Goal: Navigation & Orientation: Find specific page/section

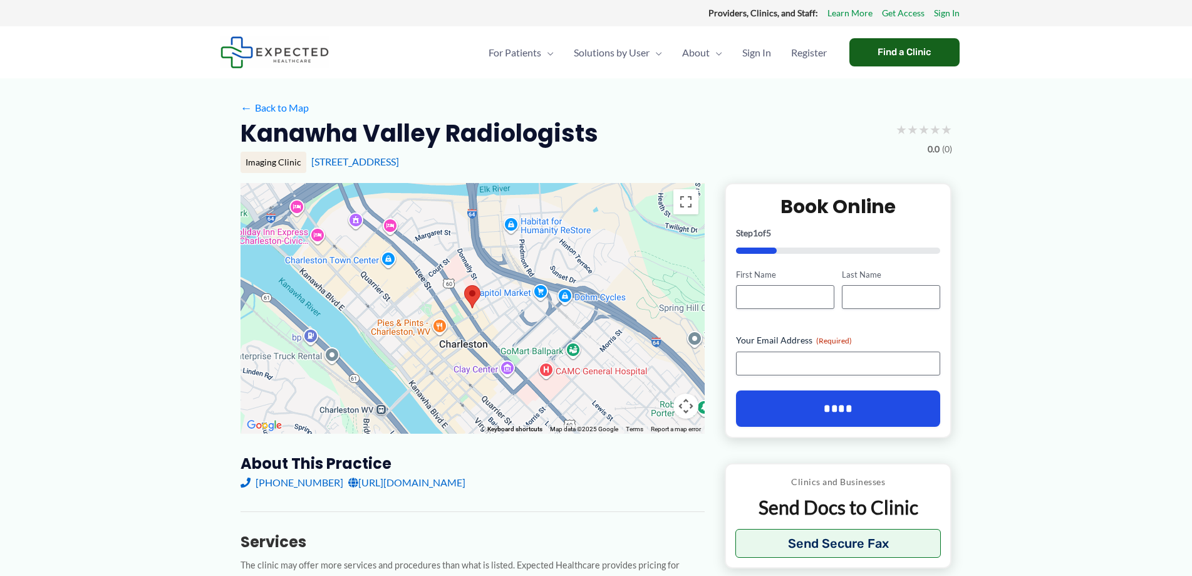
click at [928, 59] on div "Find a Clinic" at bounding box center [905, 52] width 110 height 28
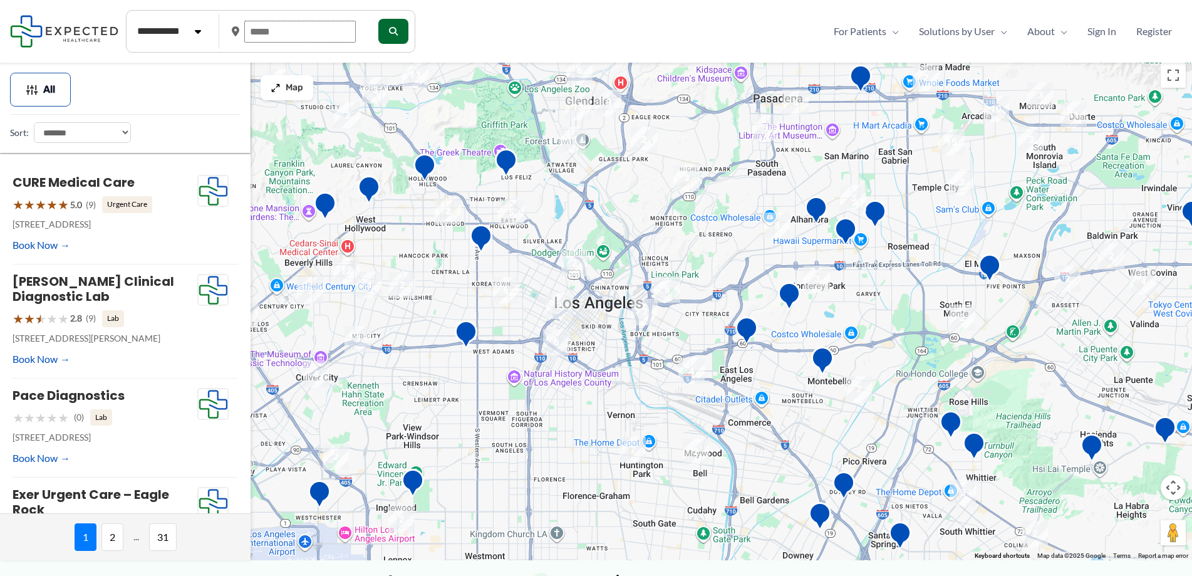
click at [333, 35] on input "text" at bounding box center [300, 32] width 112 height 22
click at [333, 34] on input "text" at bounding box center [300, 32] width 112 height 22
drag, startPoint x: 299, startPoint y: 34, endPoint x: 252, endPoint y: 36, distance: 47.1
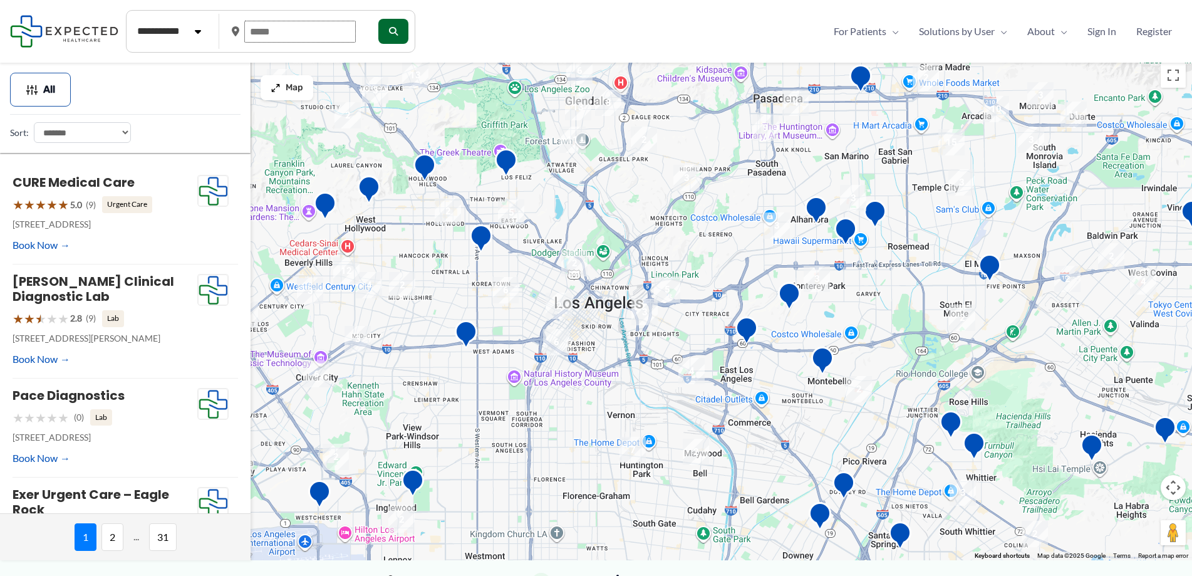
click at [252, 36] on input "text" at bounding box center [300, 32] width 112 height 22
drag, startPoint x: 284, startPoint y: 30, endPoint x: 242, endPoint y: 32, distance: 42.0
click at [242, 32] on div at bounding box center [299, 32] width 134 height 32
type input "*****"
click at [397, 29] on icon "submit" at bounding box center [392, 31] width 9 height 9
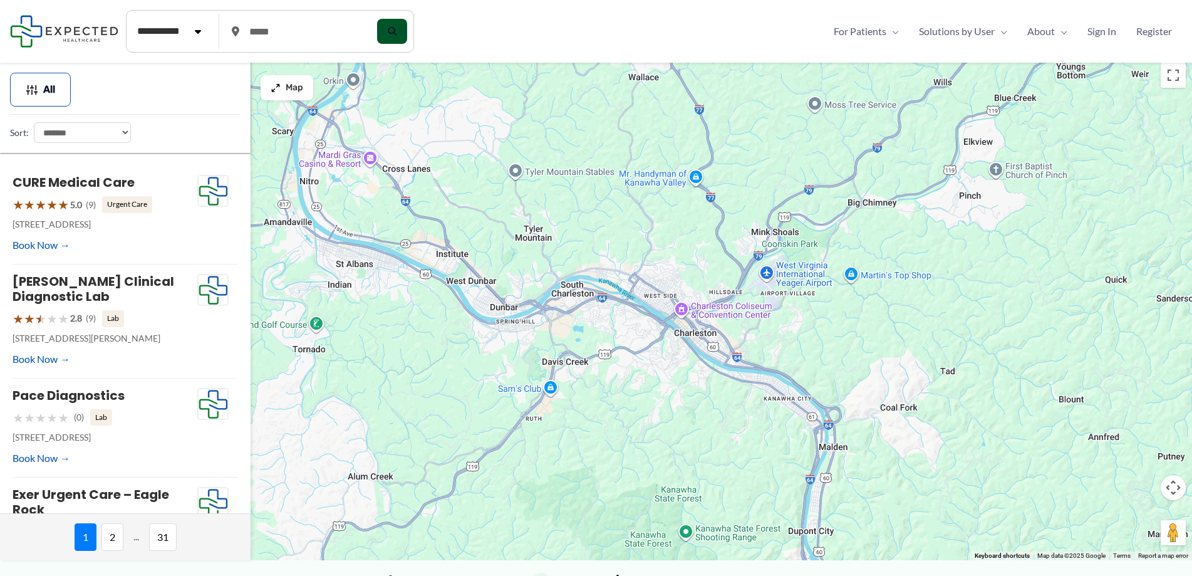
click at [397, 32] on icon "submit" at bounding box center [392, 31] width 9 height 9
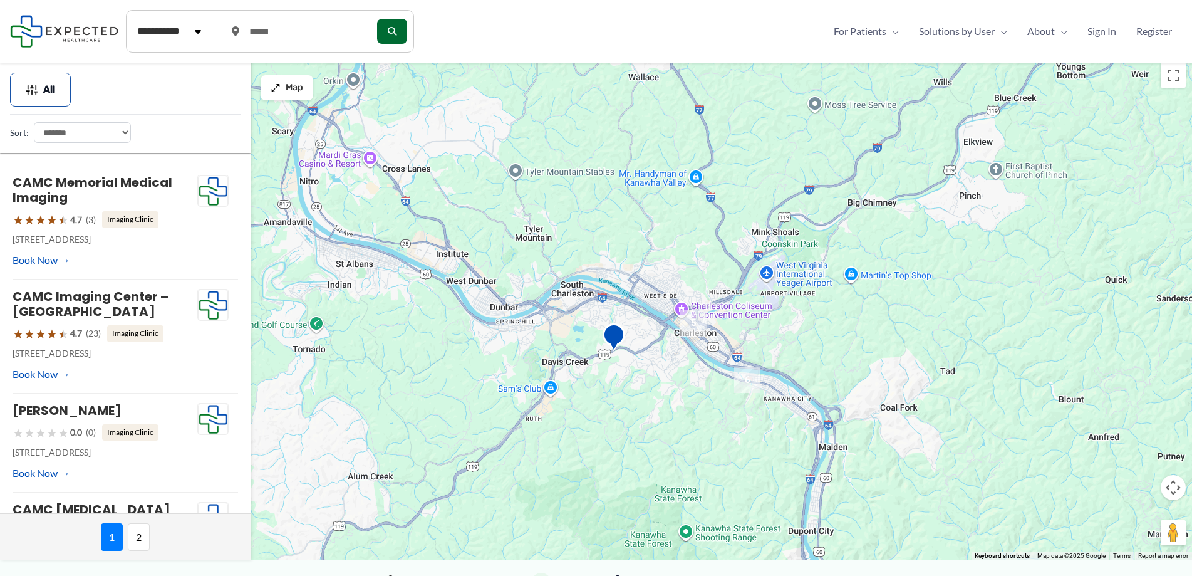
click at [696, 323] on img "5" at bounding box center [693, 323] width 26 height 26
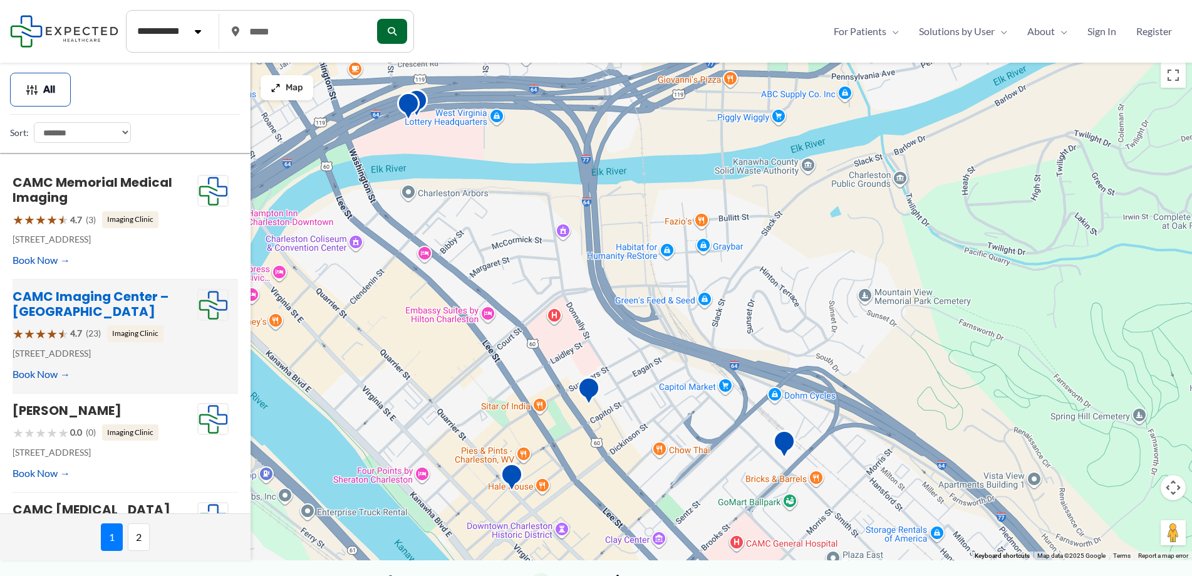
click at [68, 295] on link "CAMC Imaging Center – Kanawha City" at bounding box center [91, 304] width 156 height 33
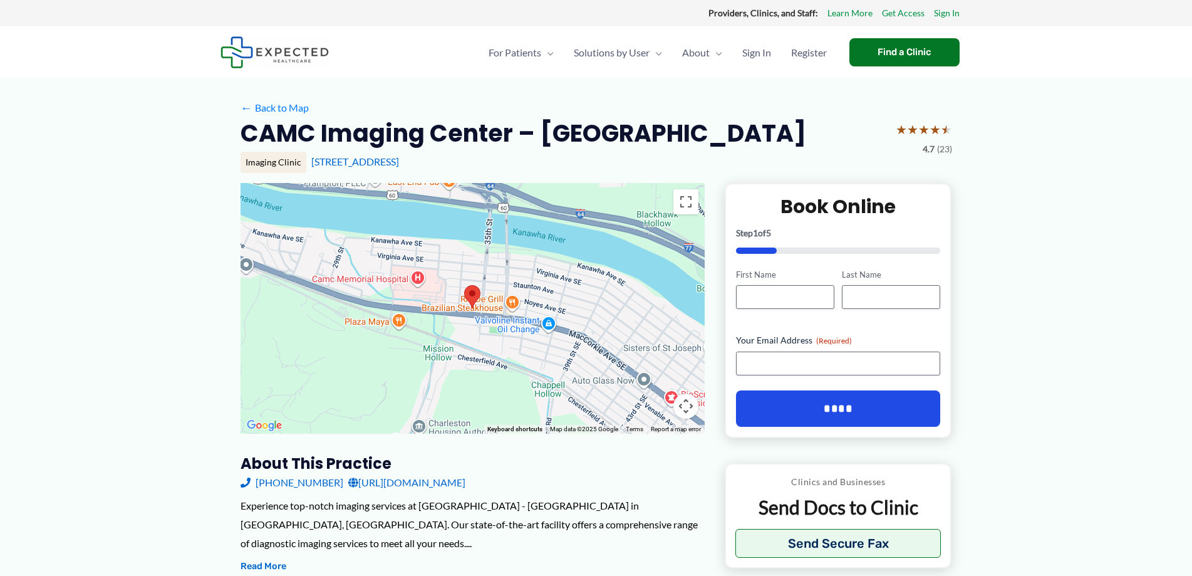
click at [644, 382] on div at bounding box center [473, 308] width 464 height 251
click at [482, 317] on div at bounding box center [473, 308] width 464 height 251
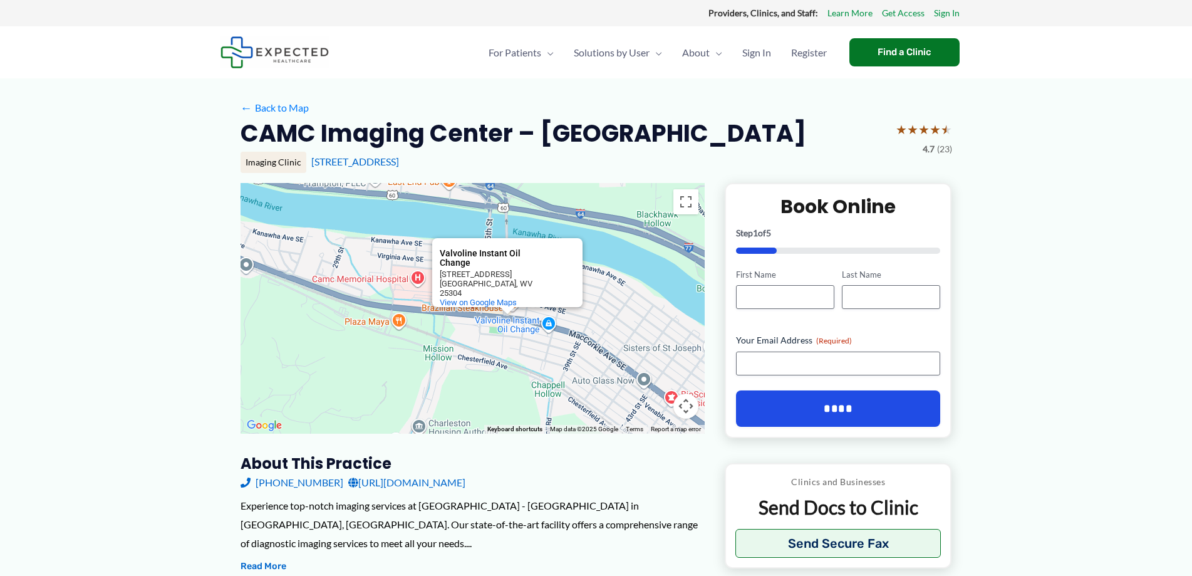
click at [476, 288] on div "Charleston, WV 25304" at bounding box center [496, 288] width 113 height 19
click at [619, 325] on div "Valvoline Instant Oil Change Valvoline Instant Oil Change 3721 MacCorkle Ave SE…" at bounding box center [473, 308] width 464 height 251
click at [416, 346] on div "Valvoline Instant Oil Change Valvoline Instant Oil Change 3721 MacCorkle Ave SE…" at bounding box center [473, 308] width 464 height 251
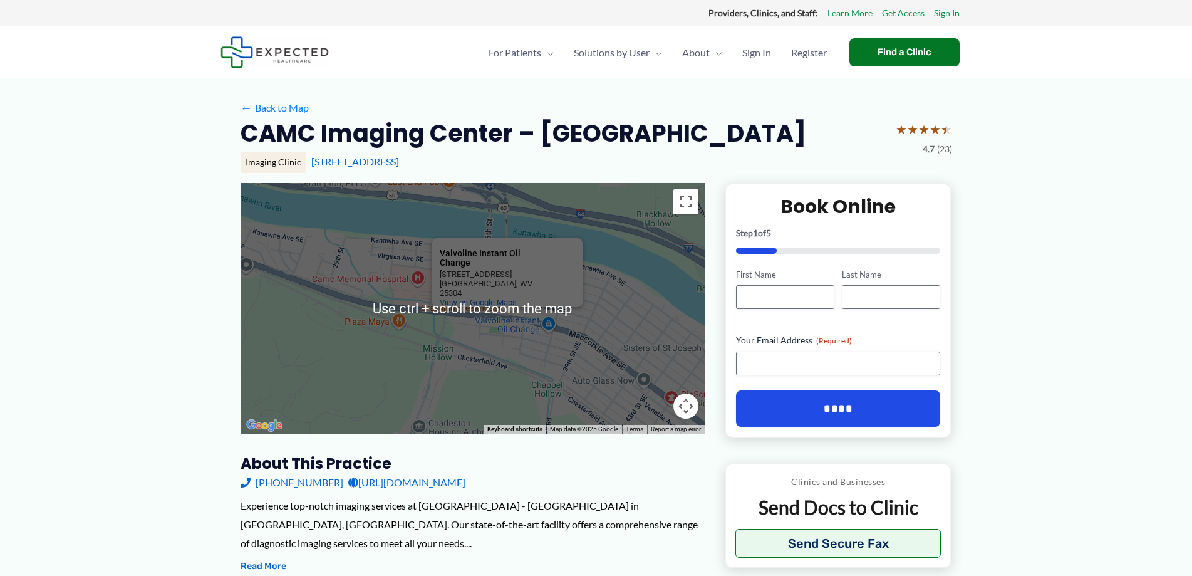
click at [425, 359] on div "Valvoline Instant Oil Change Valvoline Instant Oil Change 3721 MacCorkle Ave SE…" at bounding box center [473, 308] width 464 height 251
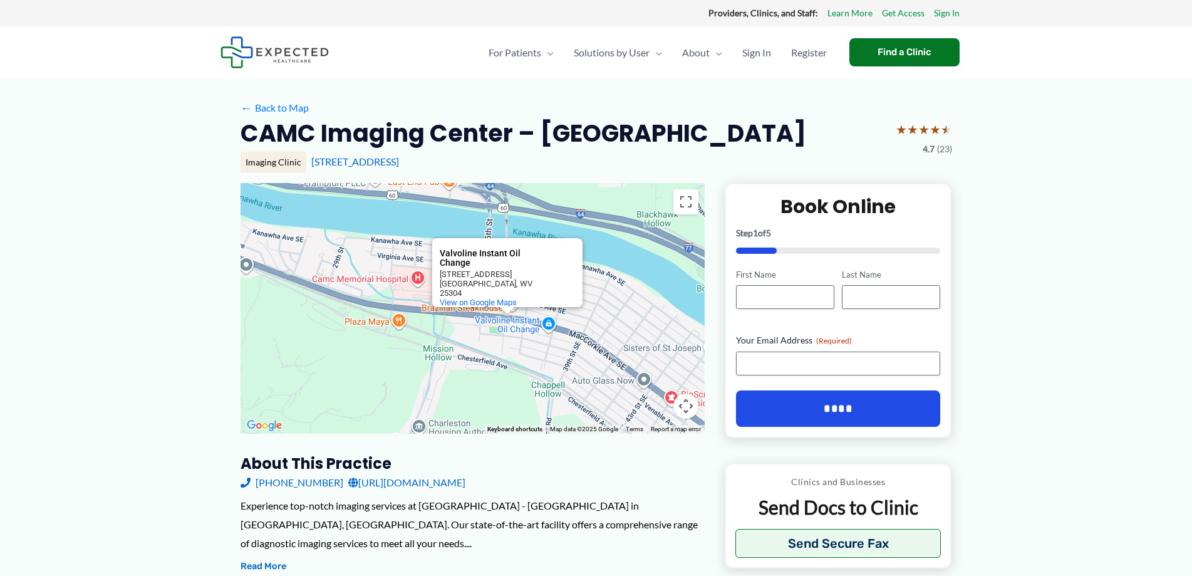
click at [669, 226] on div "Valvoline Instant Oil Change Valvoline Instant Oil Change 3721 MacCorkle Ave SE…" at bounding box center [473, 308] width 464 height 251
